Goal: Navigation & Orientation: Find specific page/section

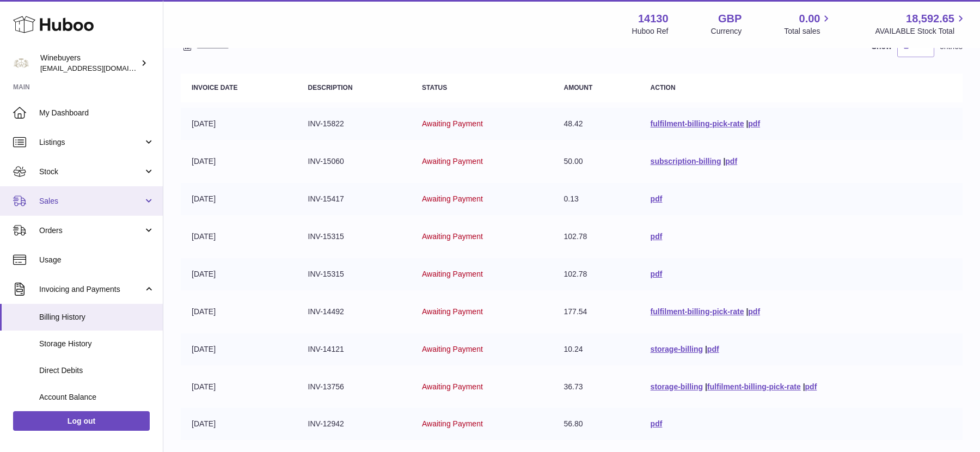
click at [80, 201] on span "Sales" at bounding box center [91, 201] width 104 height 10
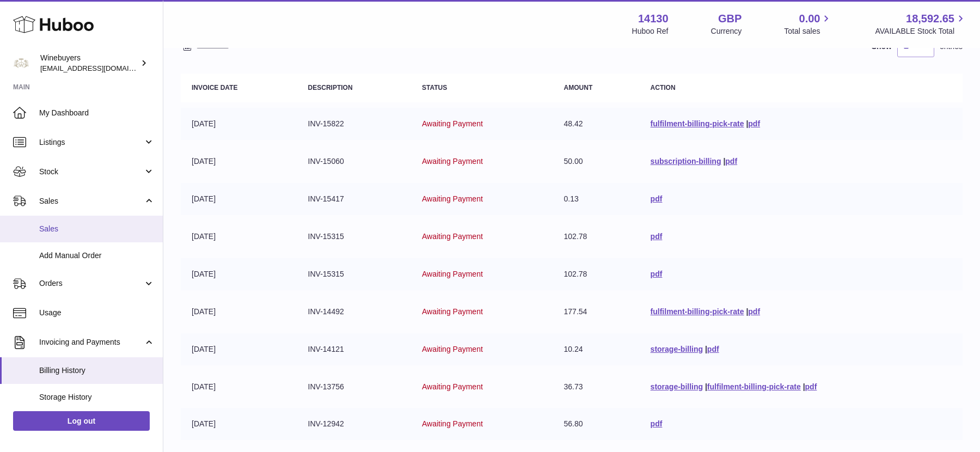
click at [79, 240] on link "Sales" at bounding box center [81, 229] width 163 height 27
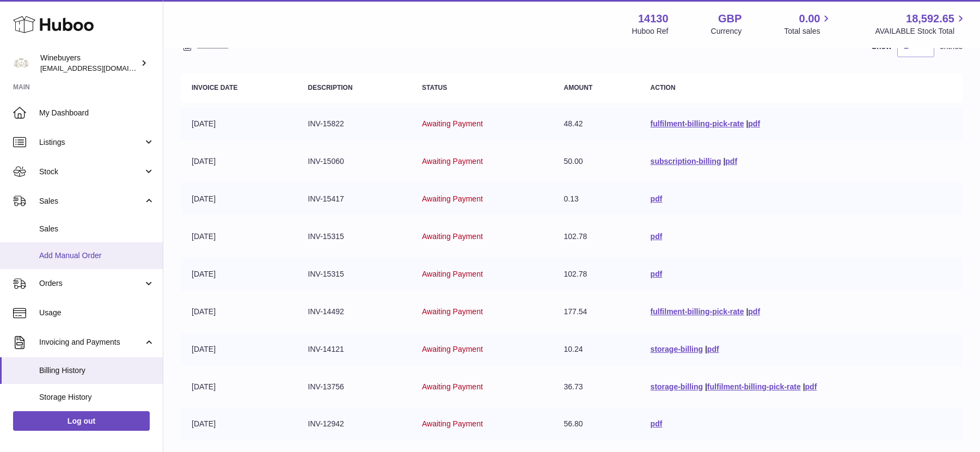
click at [85, 261] on link "Add Manual Order" at bounding box center [81, 255] width 163 height 27
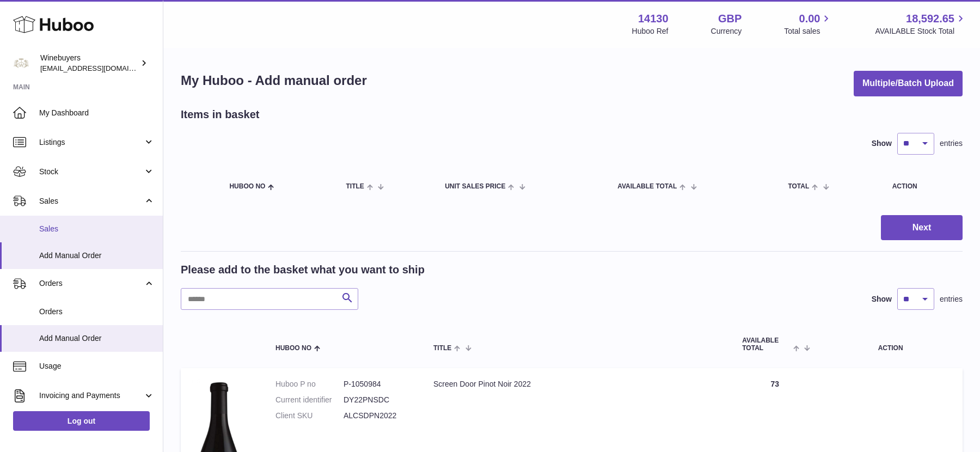
click at [88, 223] on link "Sales" at bounding box center [81, 229] width 163 height 27
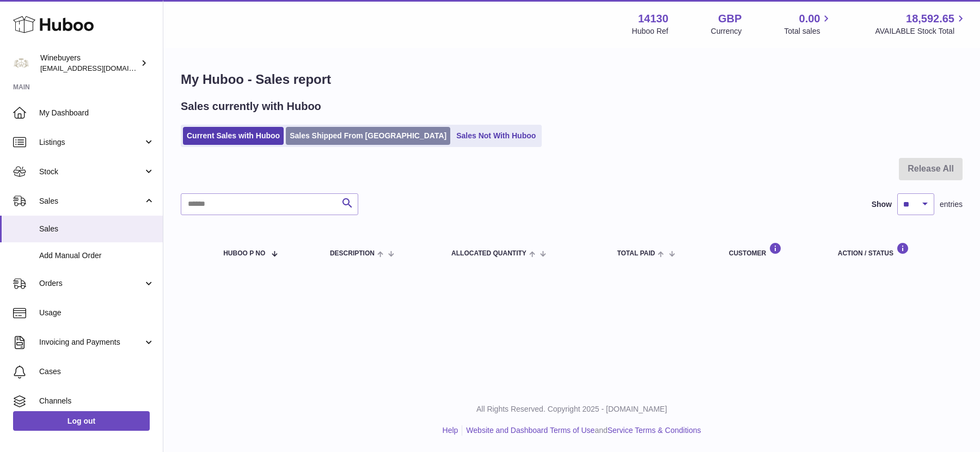
click at [312, 133] on link "Sales Shipped From Huboo" at bounding box center [368, 136] width 164 height 18
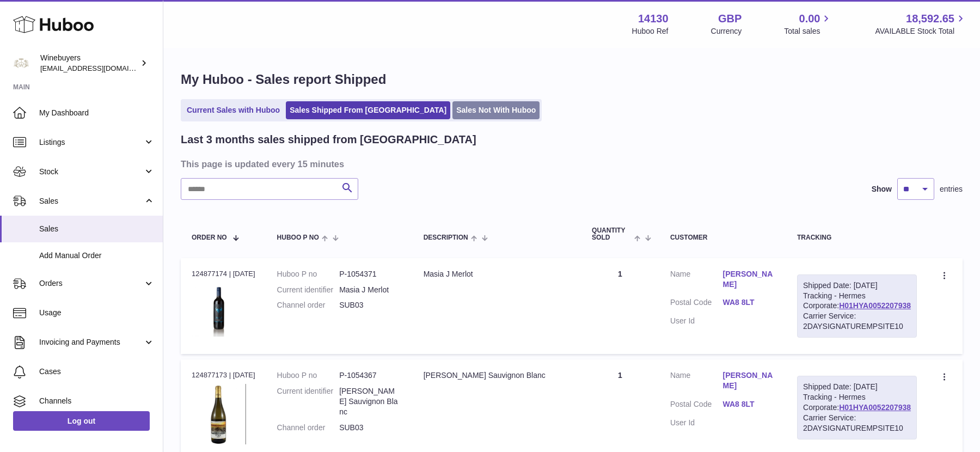
click at [452, 104] on link "Sales Not With Huboo" at bounding box center [495, 110] width 87 height 18
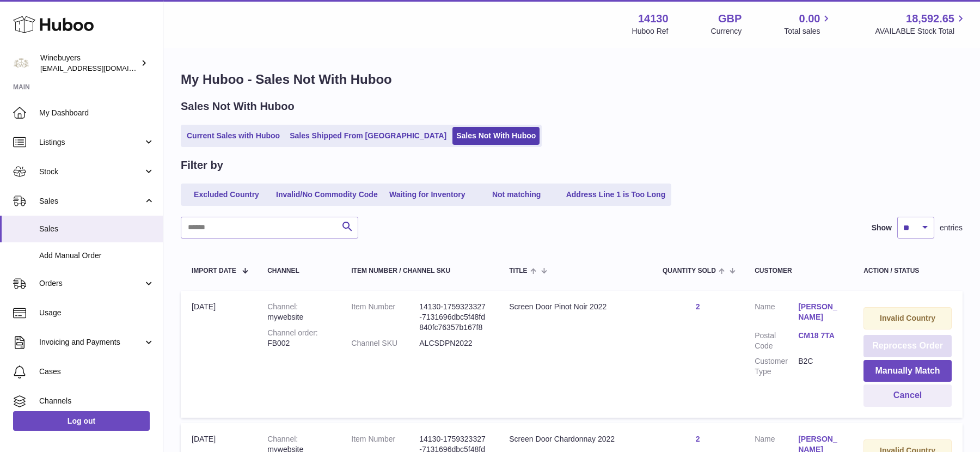
click at [908, 345] on button "Reprocess Order" at bounding box center [907, 346] width 88 height 22
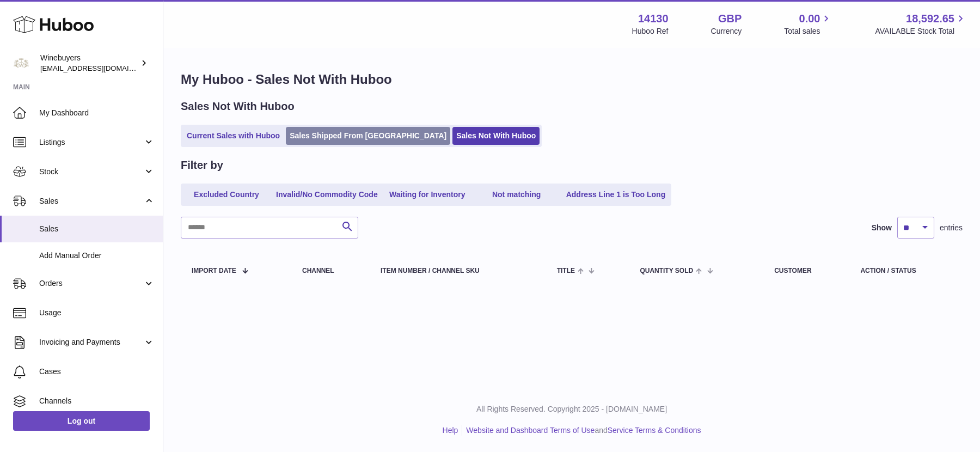
click at [319, 134] on link "Sales Shipped From Huboo" at bounding box center [368, 136] width 164 height 18
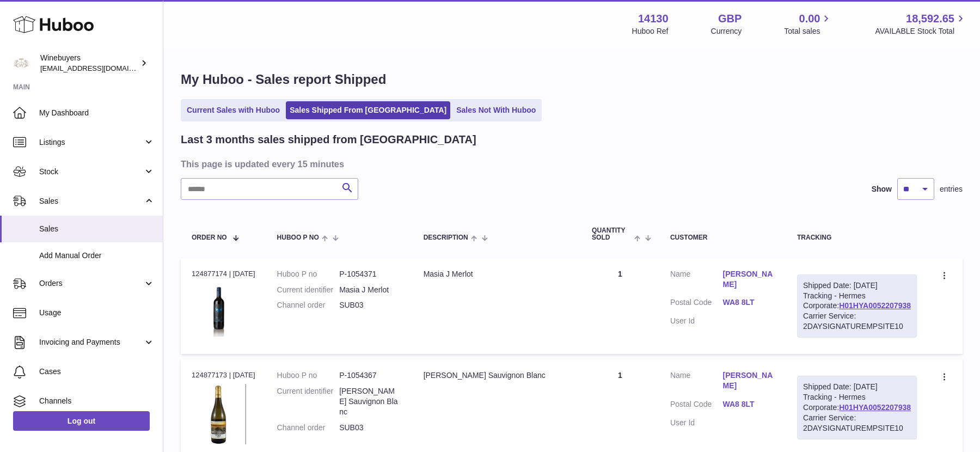
click at [214, 138] on h2 "Last 3 months sales shipped from Huboo" at bounding box center [329, 139] width 296 height 15
click at [232, 114] on link "Current Sales with Huboo" at bounding box center [233, 110] width 101 height 18
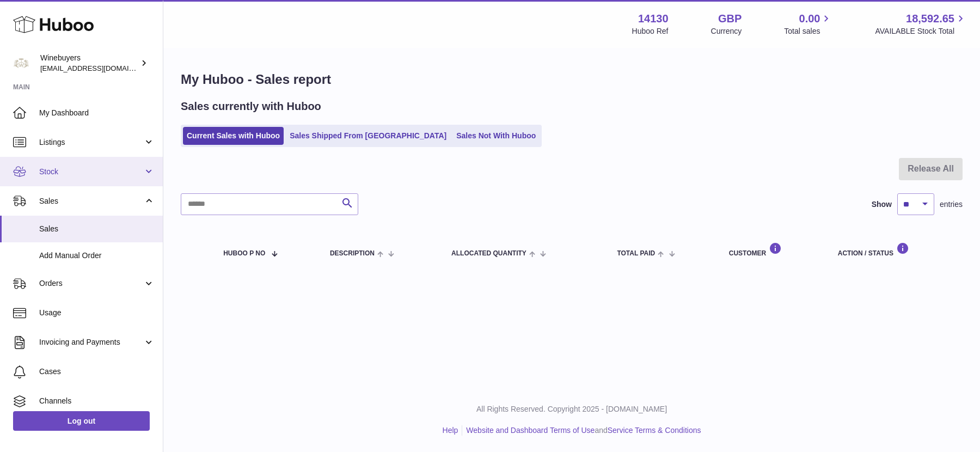
click at [78, 179] on link "Stock" at bounding box center [81, 171] width 163 height 29
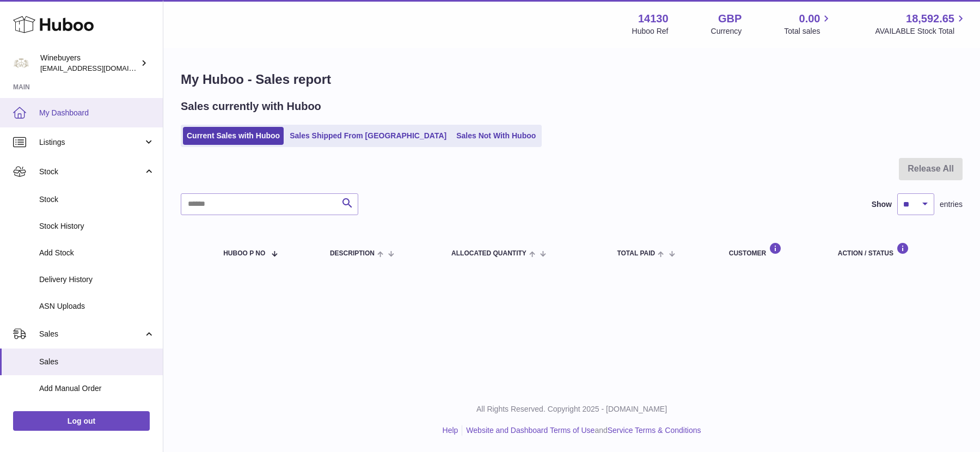
click at [66, 98] on link "My Dashboard" at bounding box center [81, 112] width 163 height 29
